Goal: Task Accomplishment & Management: Complete application form

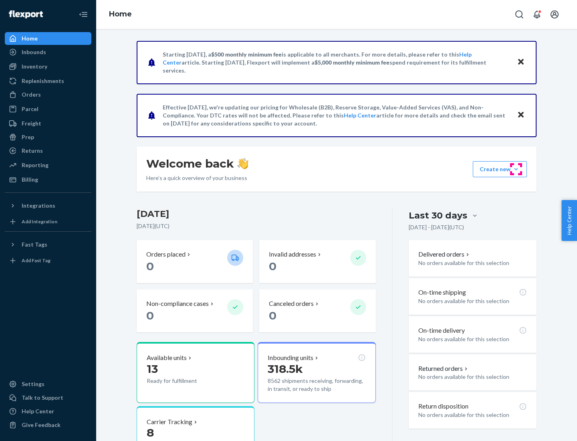
click at [516, 169] on button "Create new Create new inbound Create new order Create new product" at bounding box center [500, 169] width 54 height 16
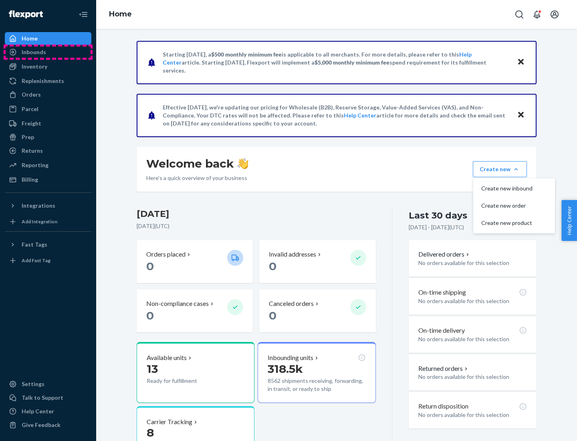
click at [48, 52] on div "Inbounds" at bounding box center [48, 51] width 85 height 11
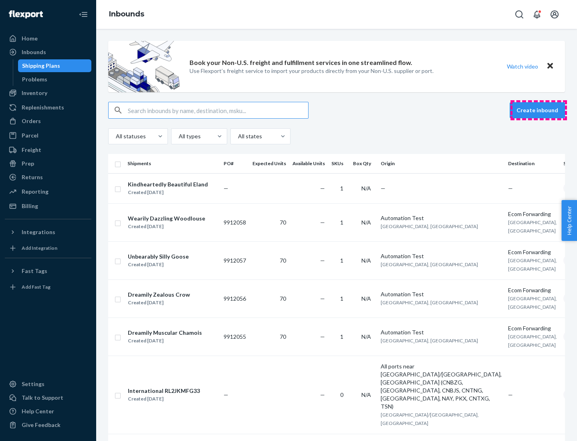
click at [538, 110] on button "Create inbound" at bounding box center [537, 110] width 55 height 16
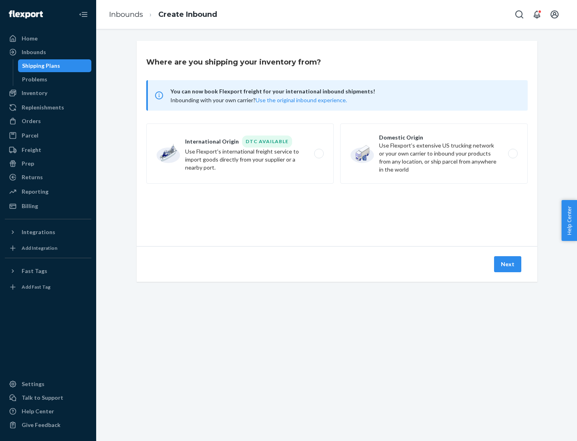
click at [434, 153] on label "Domestic Origin Use Flexport’s extensive US trucking network or your own carrie…" at bounding box center [433, 153] width 187 height 60
click at [512, 153] on input "Domestic Origin Use Flexport’s extensive US trucking network or your own carrie…" at bounding box center [514, 153] width 5 height 5
radio input "true"
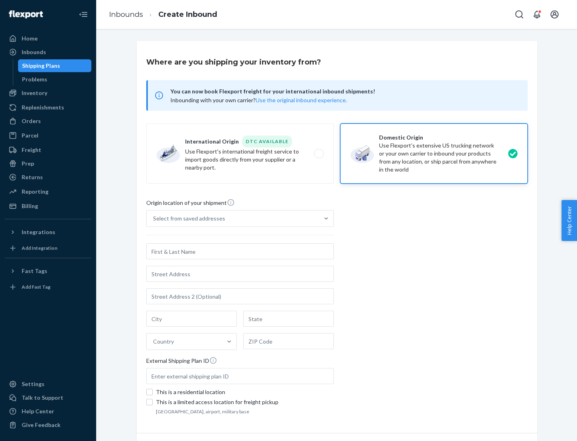
click at [187, 218] on div "Select from saved addresses" at bounding box center [189, 218] width 72 height 8
click at [154, 218] on input "Select from saved addresses" at bounding box center [153, 218] width 1 height 8
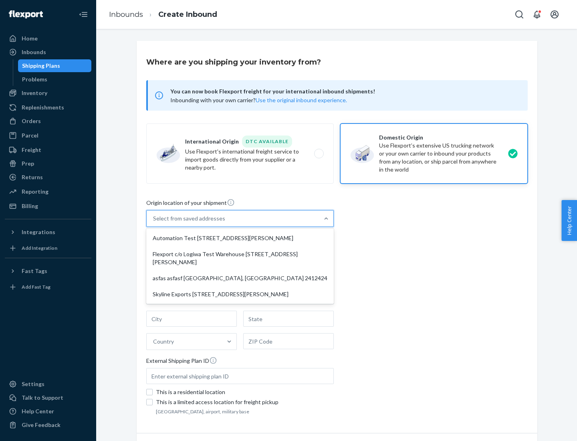
scroll to position [3, 0]
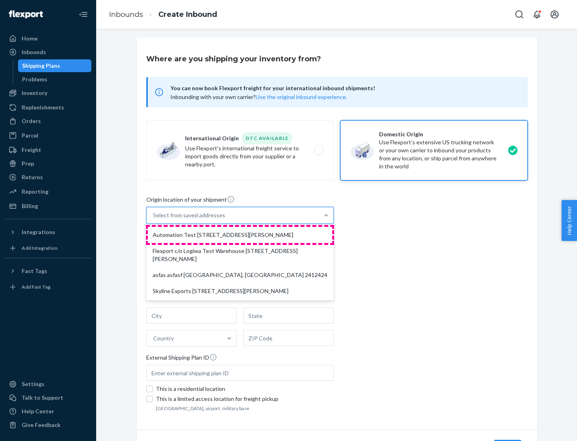
click at [240, 235] on div "Automation Test [STREET_ADDRESS][PERSON_NAME]" at bounding box center [240, 235] width 184 height 16
click at [154, 219] on input "option Automation Test [STREET_ADDRESS][PERSON_NAME] focused, 1 of 4. 4 results…" at bounding box center [153, 215] width 1 height 8
type input "Automation Test"
type input "9th Floor"
type input "[GEOGRAPHIC_DATA]"
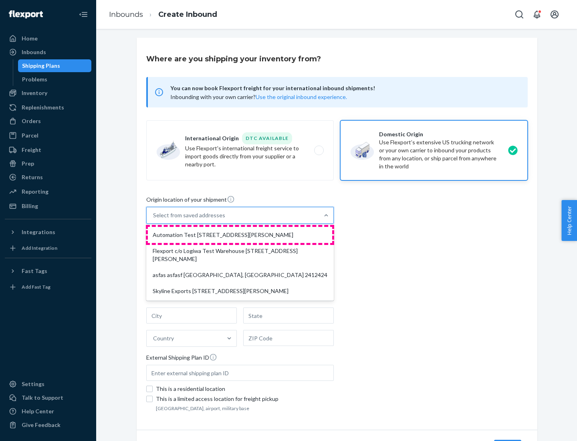
type input "CA"
type input "94104"
type input "[STREET_ADDRESS][PERSON_NAME]"
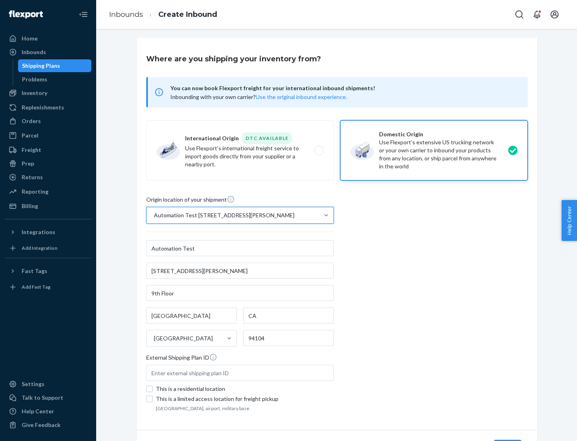
scroll to position [47, 0]
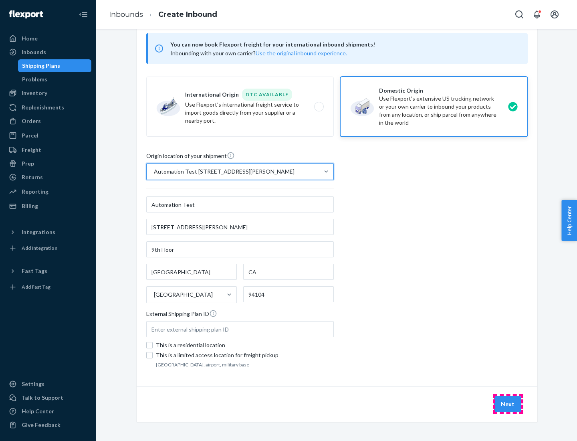
click at [508, 404] on button "Next" at bounding box center [507, 404] width 27 height 16
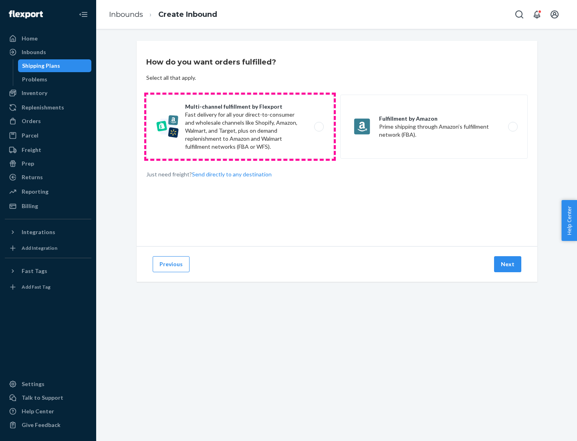
click at [240, 127] on label "Multi-channel fulfillment by Flexport Fast delivery for all your direct-to-cons…" at bounding box center [239, 127] width 187 height 64
click at [319, 127] on input "Multi-channel fulfillment by Flexport Fast delivery for all your direct-to-cons…" at bounding box center [321, 126] width 5 height 5
radio input "true"
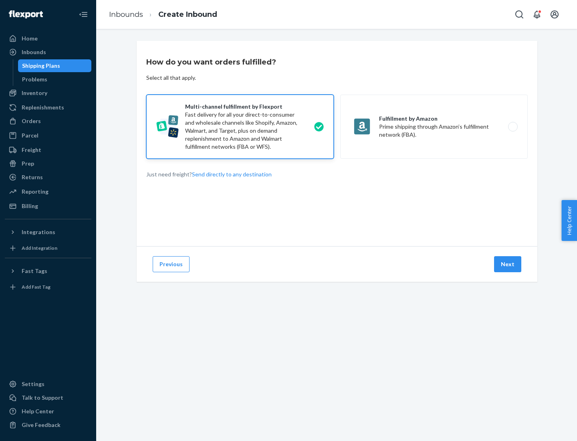
click at [508, 264] on button "Next" at bounding box center [507, 264] width 27 height 16
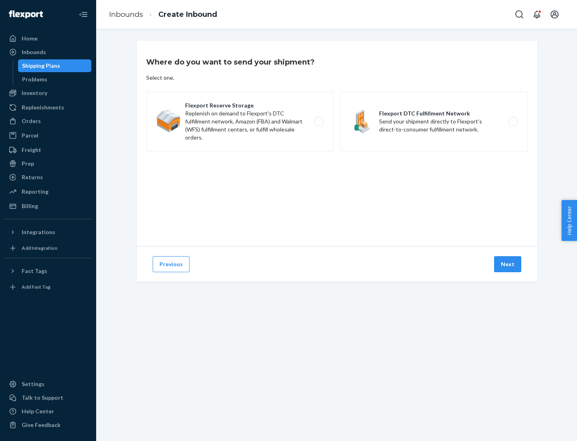
click at [434, 121] on label "Flexport DTC Fulfillment Network Send your shipment directly to Flexport's dire…" at bounding box center [433, 121] width 187 height 60
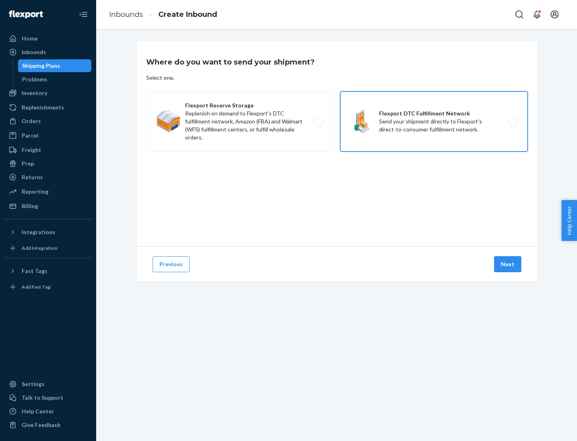
click at [512, 121] on input "Flexport DTC Fulfillment Network Send your shipment directly to Flexport's dire…" at bounding box center [514, 121] width 5 height 5
radio input "true"
click at [508, 264] on button "Next" at bounding box center [507, 264] width 27 height 16
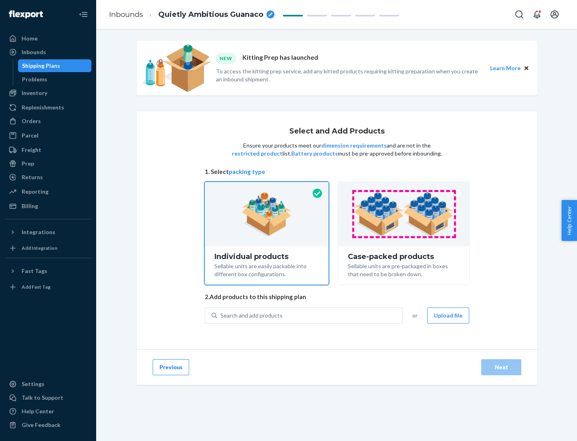
click at [404, 214] on img at bounding box center [404, 214] width 100 height 44
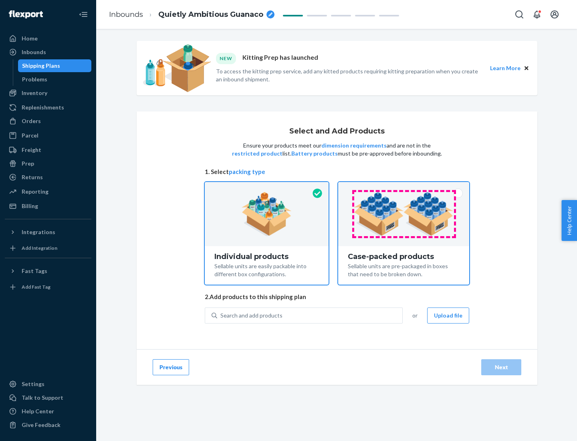
click at [404, 187] on input "Case-packed products Sellable units are pre-packaged in boxes that need to be b…" at bounding box center [403, 184] width 5 height 5
radio input "true"
radio input "false"
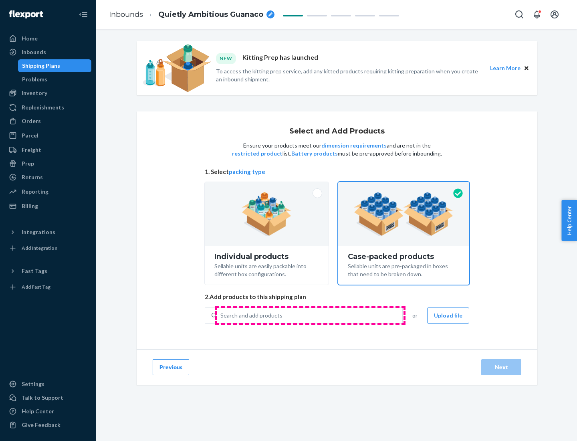
click at [310, 315] on div "Search and add products" at bounding box center [309, 315] width 185 height 14
click at [221, 315] on input "Search and add products" at bounding box center [220, 315] width 1 height 8
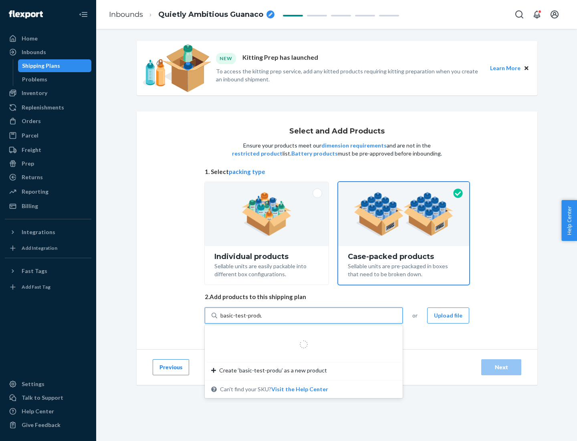
type input "basic-test-product-1"
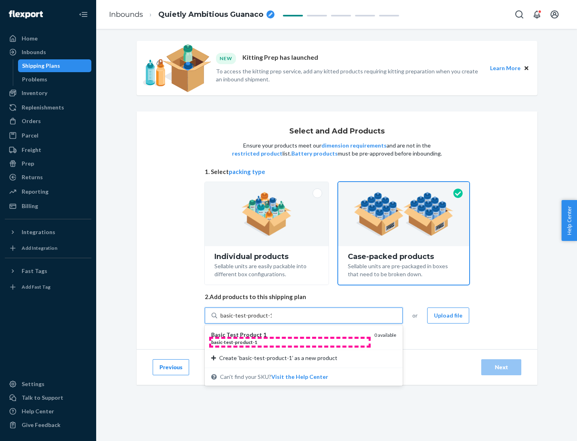
click at [290, 342] on div "basic - test - product - 1" at bounding box center [289, 342] width 157 height 7
click at [272, 319] on input "basic-test-product-1" at bounding box center [245, 315] width 51 height 8
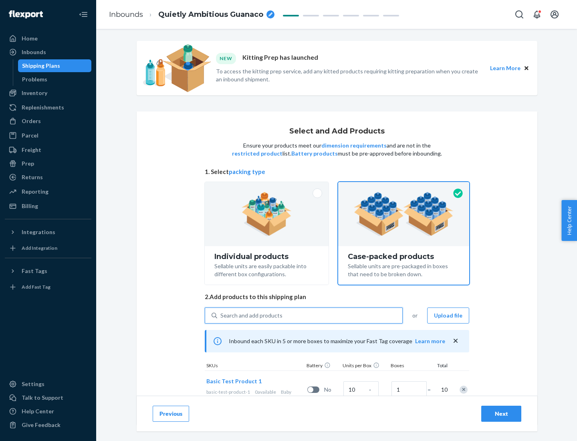
scroll to position [29, 0]
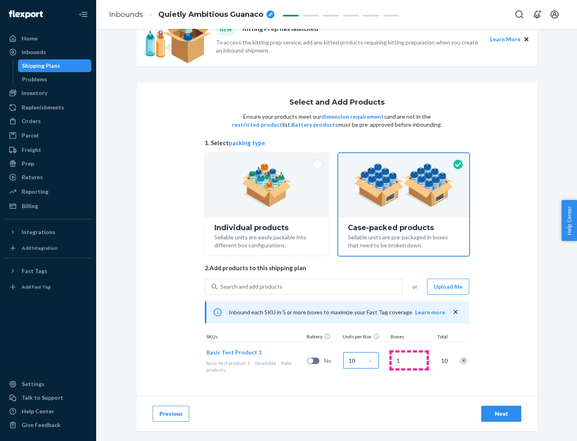
type input "10"
type input "7"
click at [501, 413] on div "Next" at bounding box center [501, 413] width 26 height 8
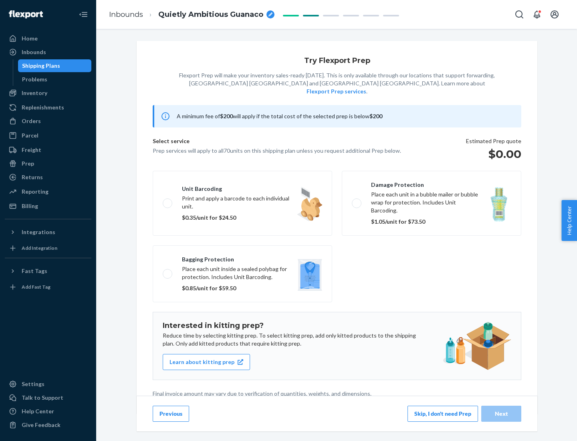
scroll to position [2, 0]
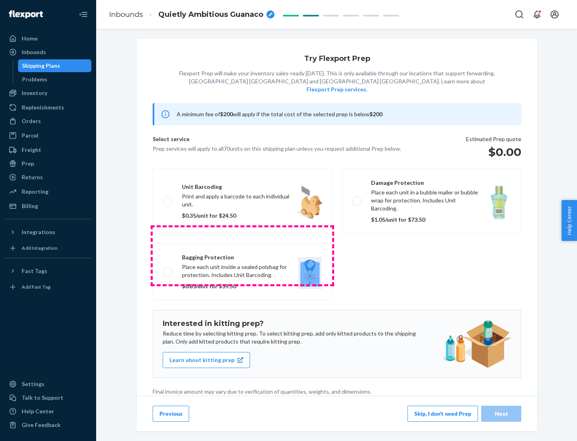
click at [242, 255] on label "Bagging protection Place each unit inside a sealed polybag for protection. Incl…" at bounding box center [242, 271] width 179 height 57
click at [168, 269] on input "Bagging protection Place each unit inside a sealed polybag for protection. Incl…" at bounding box center [165, 271] width 5 height 5
checkbox input "true"
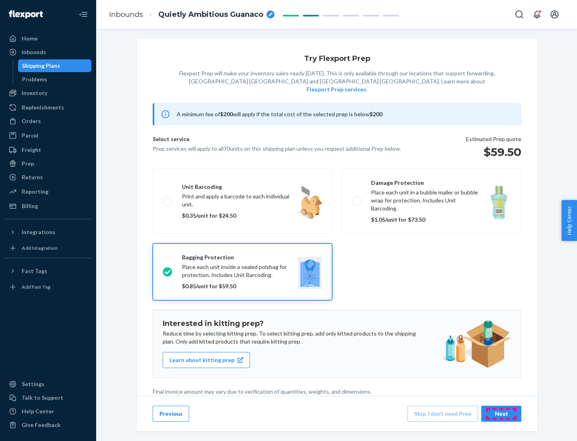
click at [501, 413] on div "Next" at bounding box center [501, 413] width 26 height 8
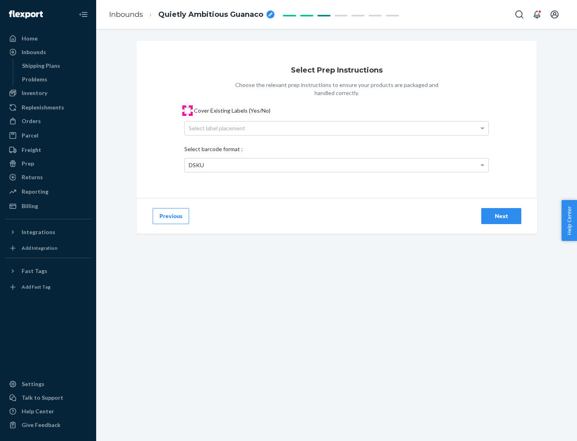
click at [187, 110] on input "Cover Existing Labels (Yes/No)" at bounding box center [187, 110] width 6 height 6
checkbox input "true"
click at [337, 128] on div "Select label placement" at bounding box center [337, 128] width 304 height 14
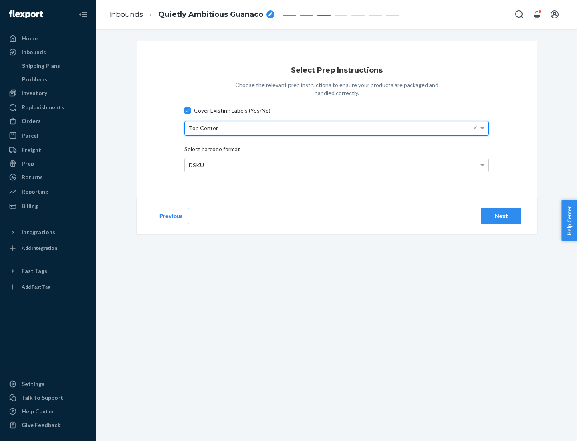
click at [337, 165] on div "DSKU" at bounding box center [337, 165] width 304 height 14
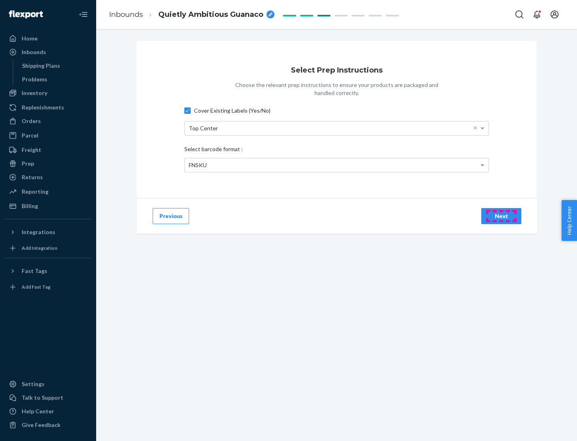
click at [501, 216] on div "Next" at bounding box center [501, 216] width 26 height 8
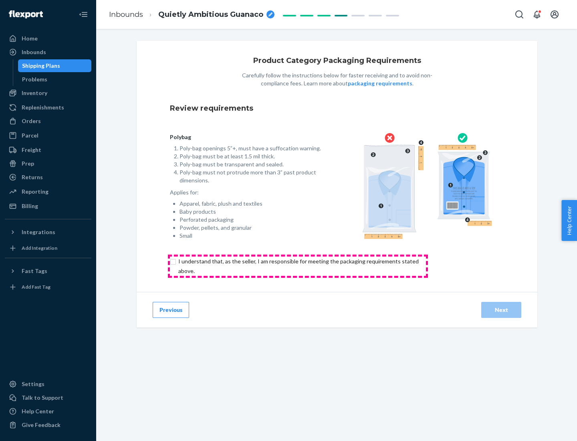
click at [298, 266] on input "checkbox" at bounding box center [303, 265] width 266 height 19
checkbox input "true"
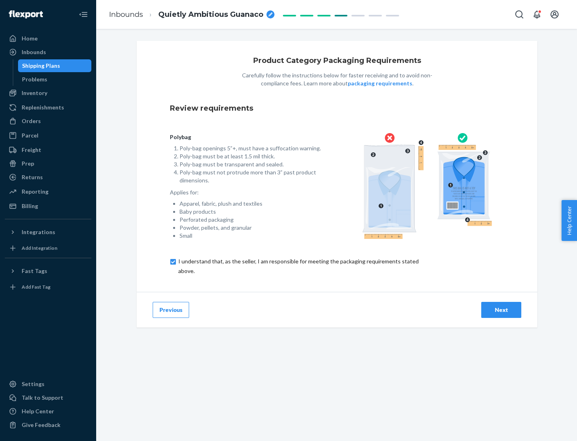
click at [501, 309] on div "Next" at bounding box center [501, 310] width 26 height 8
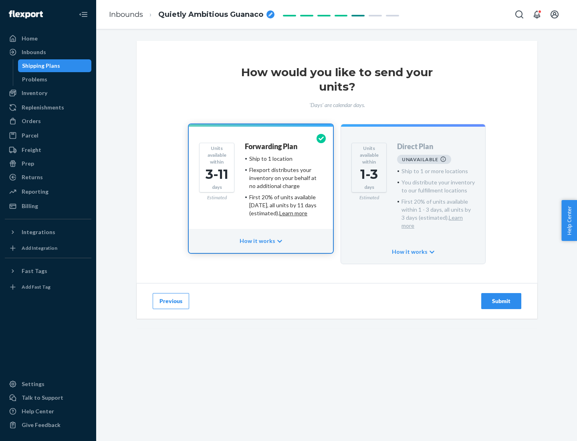
click at [272, 146] on h4 "Forwarding Plan" at bounding box center [271, 147] width 52 height 8
click at [501, 297] on div "Submit" at bounding box center [501, 301] width 26 height 8
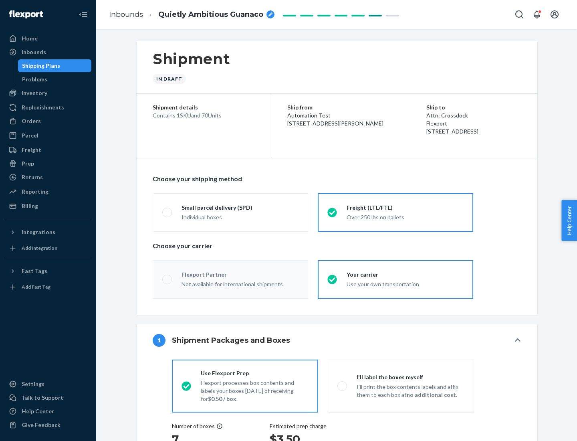
radio input "true"
radio input "false"
radio input "true"
radio input "false"
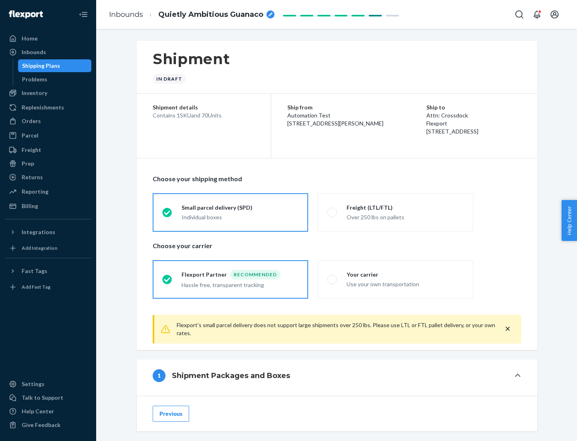
click at [395, 212] on div "Over 250 lbs on pallets" at bounding box center [405, 217] width 117 height 10
click at [333, 212] on input "Freight (LTL/FTL) Over 250 lbs on pallets" at bounding box center [329, 212] width 5 height 5
radio input "true"
radio input "false"
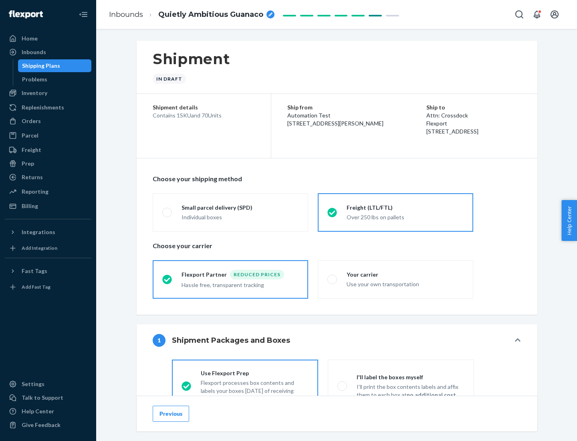
scroll to position [44, 0]
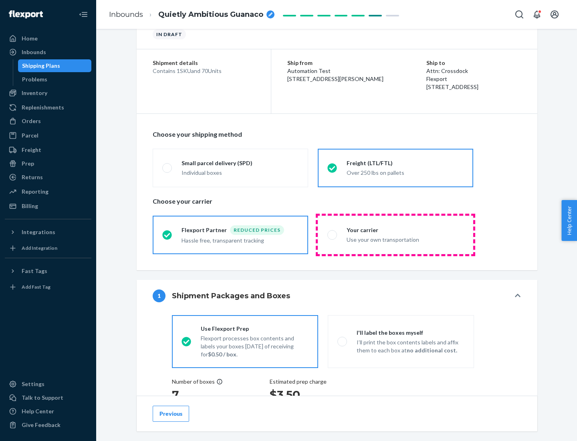
click at [395, 234] on div "Use your own transportation" at bounding box center [405, 239] width 117 height 10
click at [333, 234] on input "Your carrier Use your own transportation" at bounding box center [329, 234] width 5 height 5
radio input "true"
radio input "false"
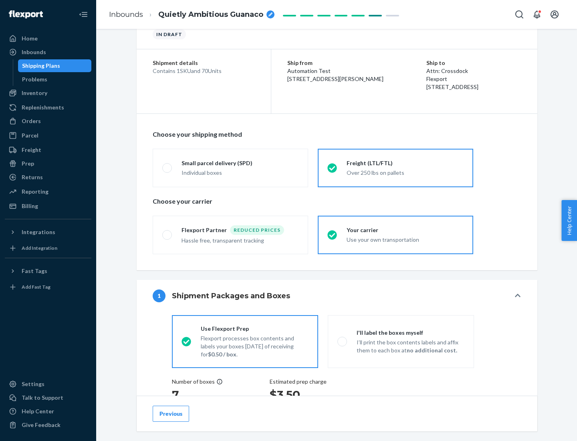
scroll to position [151, 0]
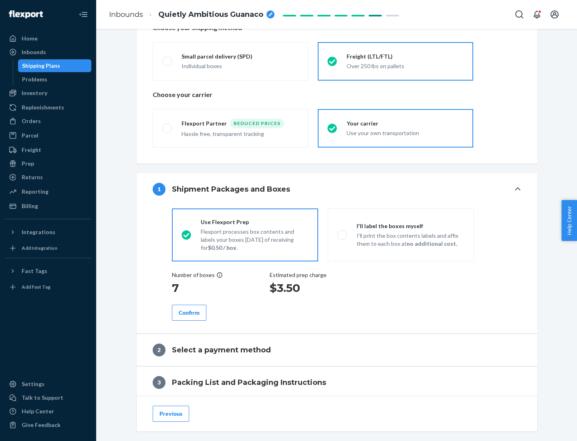
click at [401, 234] on p "I’ll print the box contents labels and affix them to each box at no additional …" at bounding box center [411, 240] width 108 height 16
click at [343, 234] on input "I'll label the boxes myself I’ll print the box contents labels and affix them t…" at bounding box center [339, 234] width 5 height 5
radio input "true"
radio input "false"
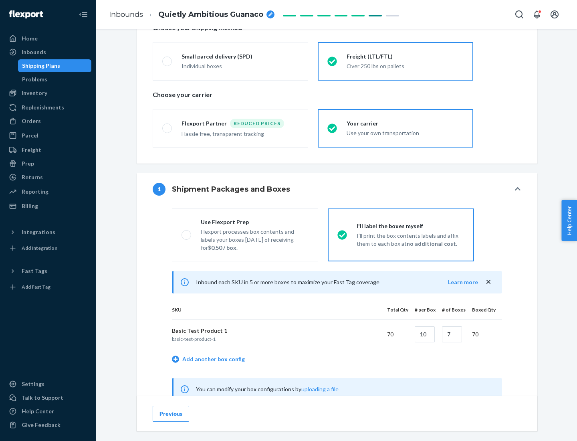
scroll to position [250, 0]
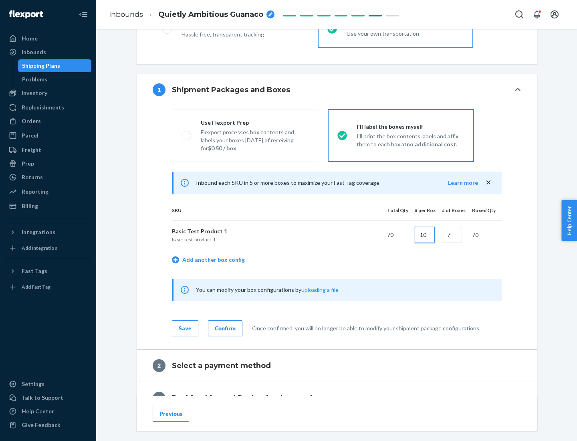
type input "10"
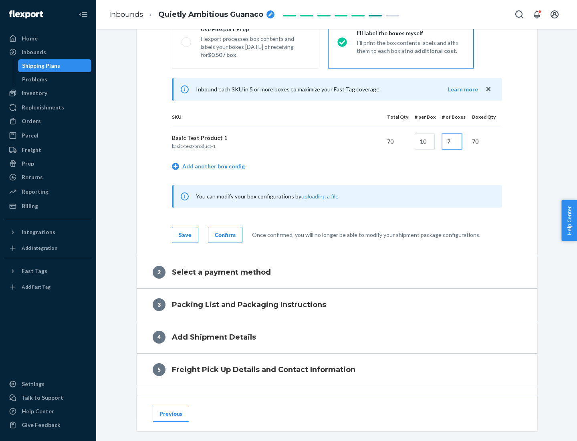
type input "7"
click at [224, 234] on div "Confirm" at bounding box center [225, 235] width 21 height 8
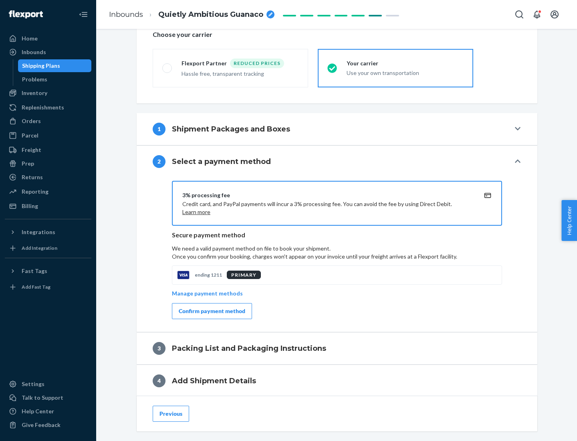
scroll to position [287, 0]
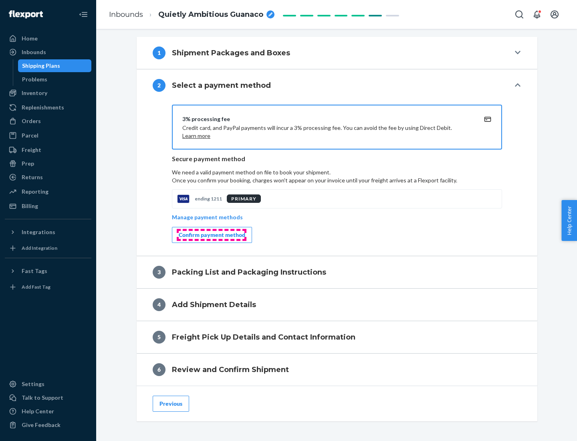
click at [211, 235] on div "Confirm payment method" at bounding box center [212, 235] width 67 height 8
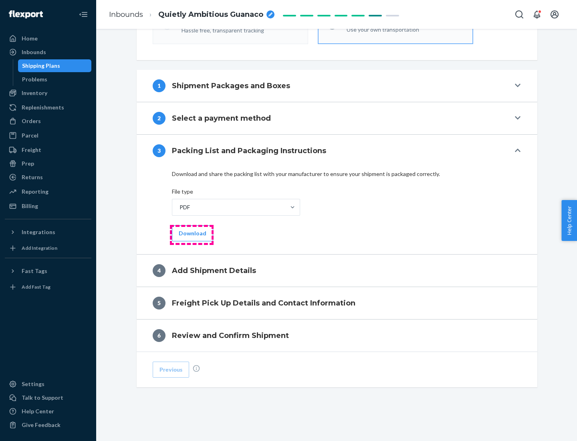
scroll to position [253, 0]
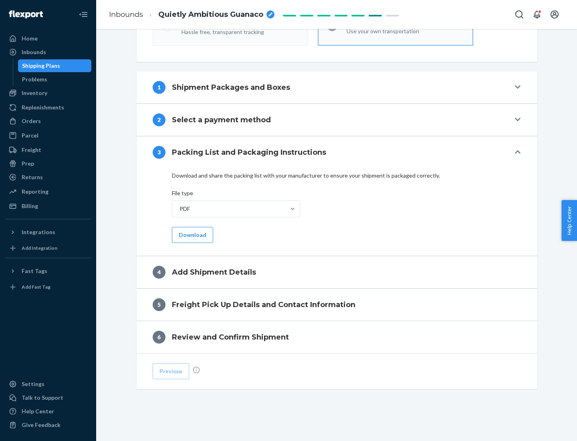
click at [192, 234] on button "Download" at bounding box center [192, 235] width 41 height 16
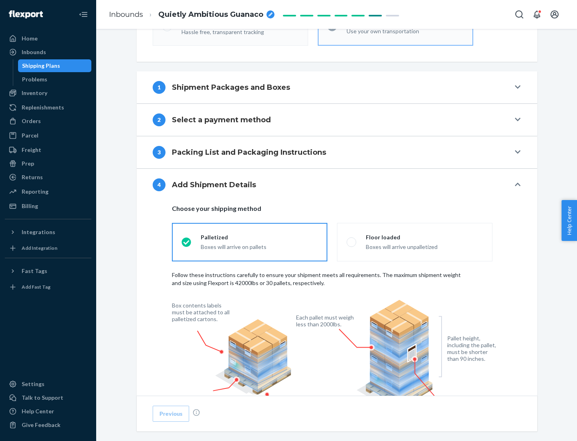
scroll to position [526, 0]
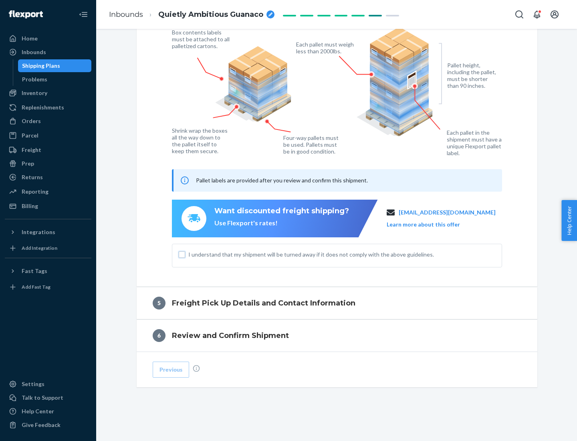
click at [182, 254] on input "I understand that my shipment will be turned away if it does not comply with th…" at bounding box center [182, 254] width 6 height 6
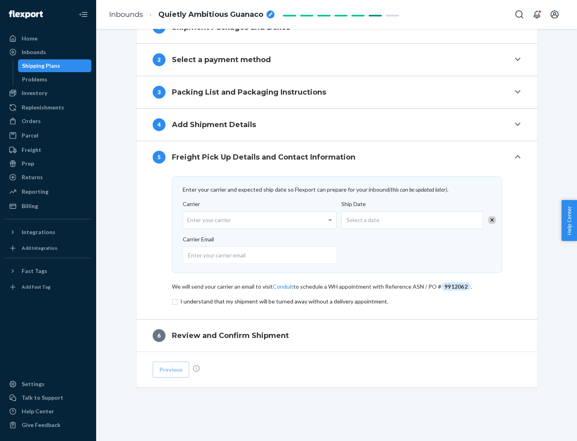
scroll to position [313, 0]
click at [337, 301] on input "checkbox" at bounding box center [337, 301] width 330 height 10
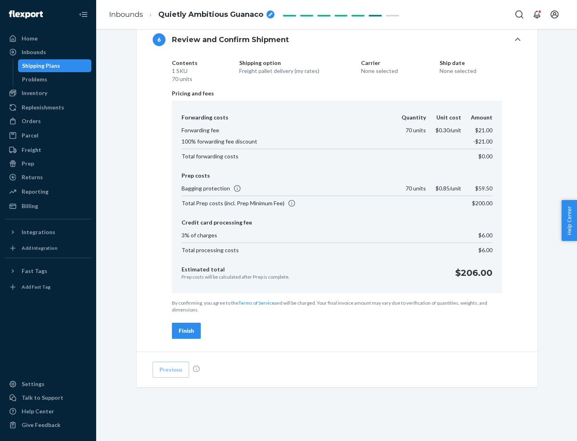
click at [186, 331] on div "Finish" at bounding box center [186, 331] width 15 height 8
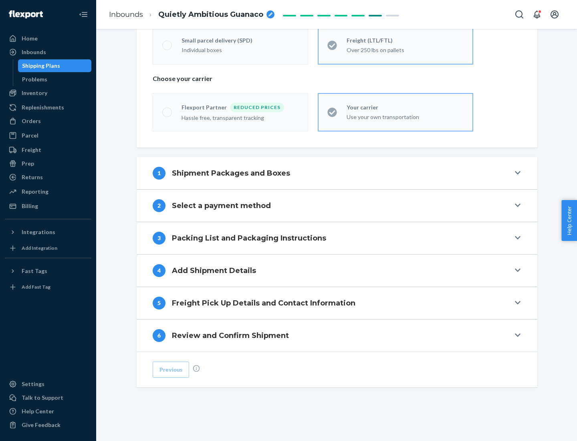
scroll to position [167, 0]
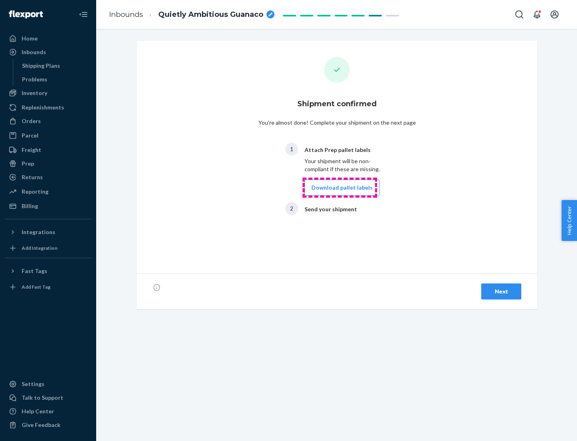
click at [340, 187] on button "Download pallet labels" at bounding box center [341, 187] width 75 height 16
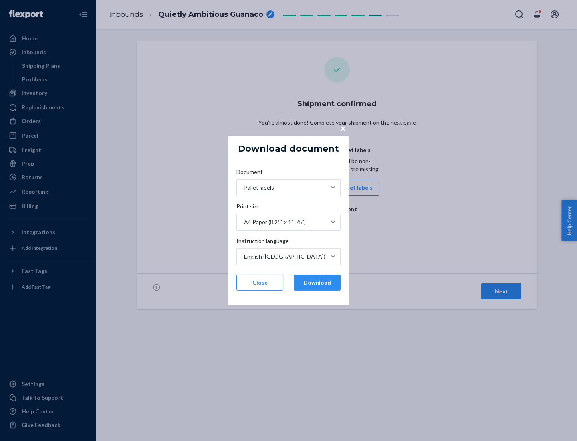
click at [317, 282] on button "Download" at bounding box center [317, 282] width 47 height 16
click at [343, 128] on span "×" at bounding box center [343, 128] width 6 height 14
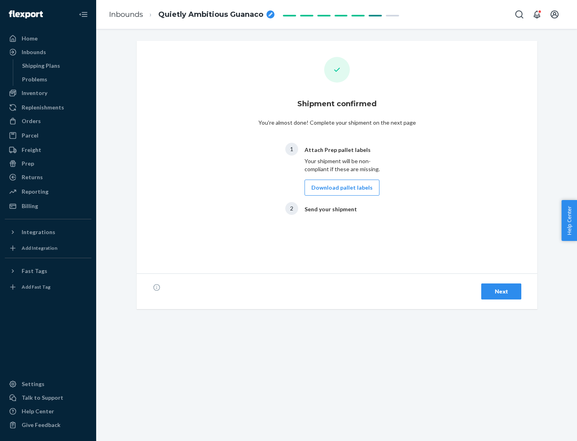
click at [501, 291] on div "Next" at bounding box center [501, 291] width 26 height 8
